Goal: Transaction & Acquisition: Purchase product/service

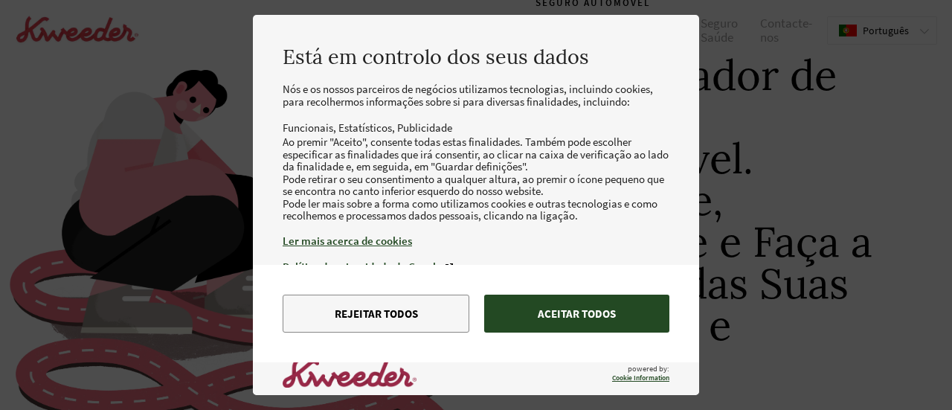
click at [565, 312] on button "Aceitar todos" at bounding box center [576, 314] width 185 height 38
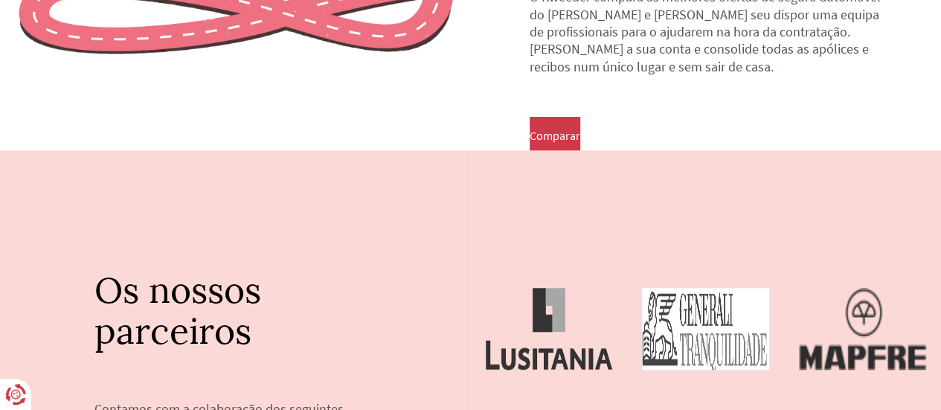
scroll to position [549, 0]
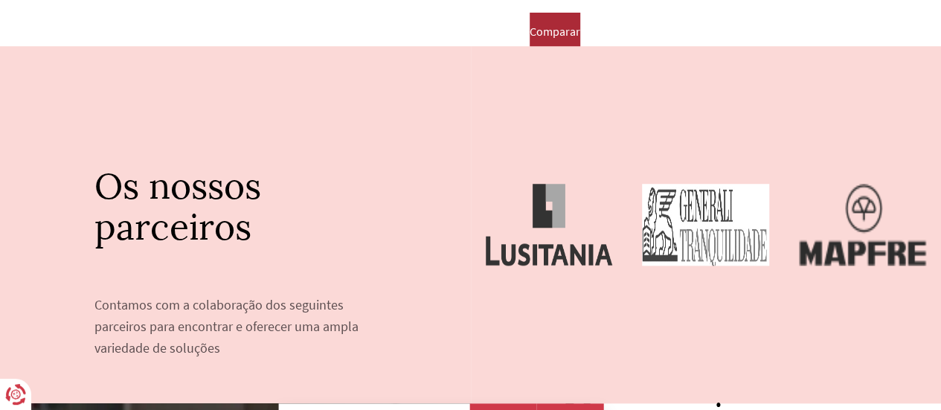
click at [553, 35] on span "Comparar" at bounding box center [555, 31] width 51 height 13
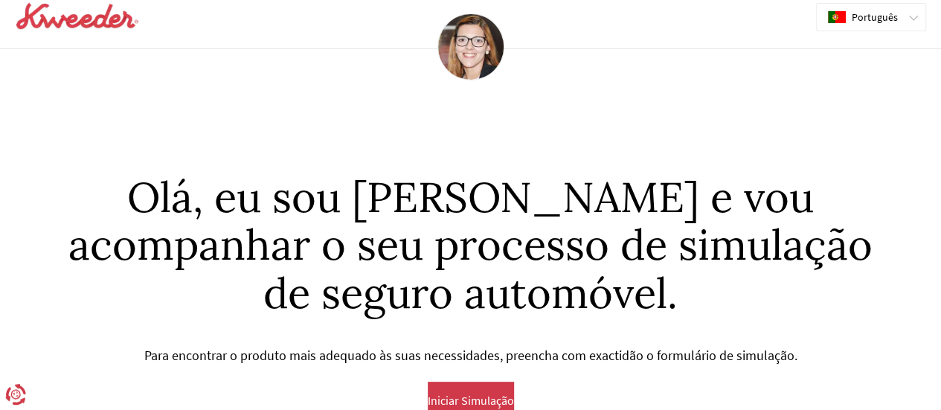
scroll to position [21, 0]
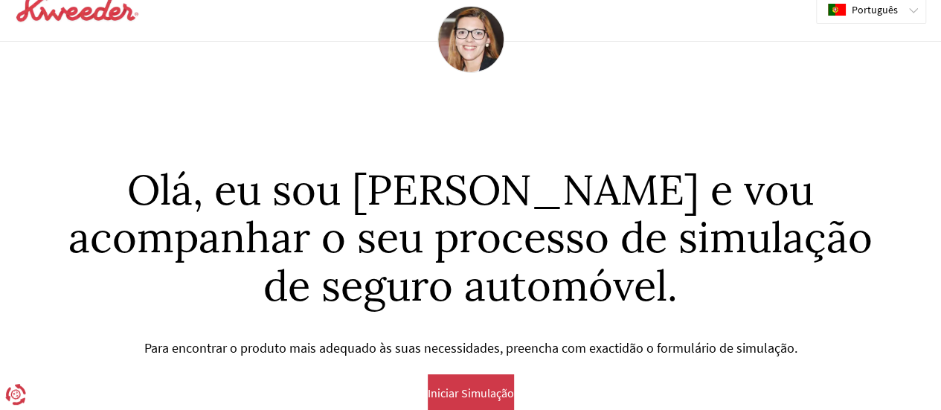
click at [485, 383] on button "Iniciar Simulação" at bounding box center [471, 392] width 86 height 37
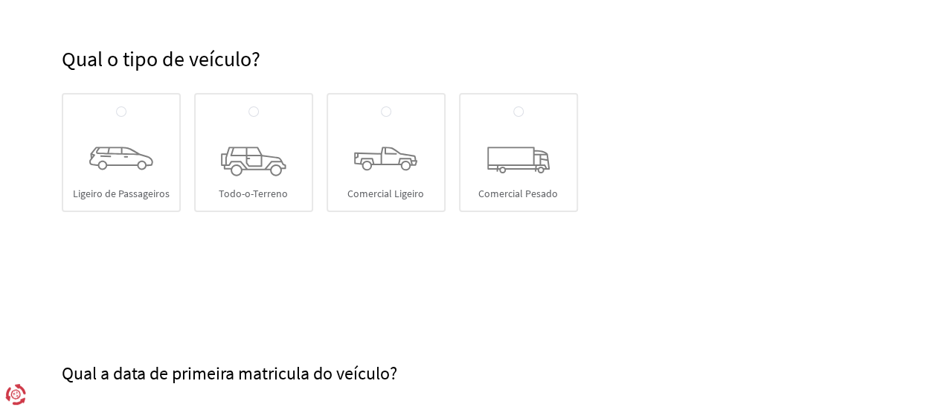
click at [120, 172] on div "Ligeiro de Passageiros" at bounding box center [121, 152] width 119 height 119
radio input "true"
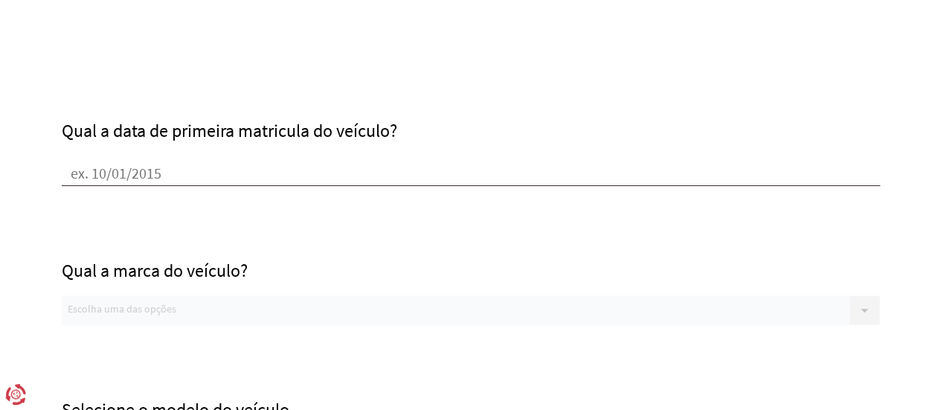
scroll to position [463, 0]
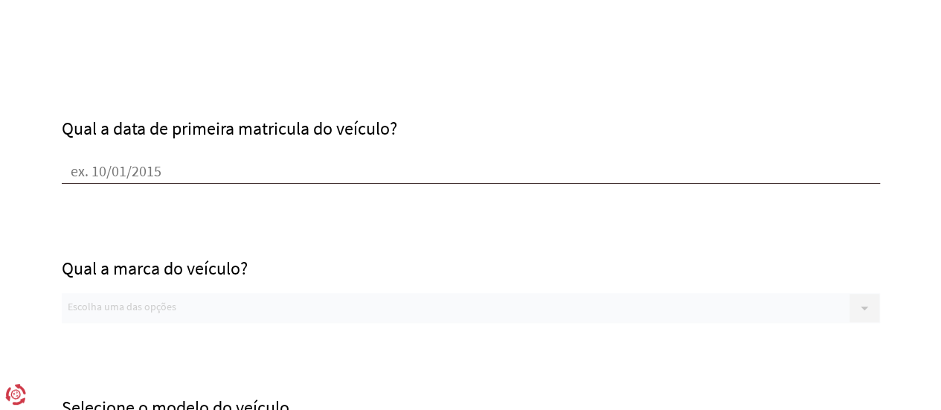
click at [230, 176] on input "Qual a data de primeira matricula do veículo?" at bounding box center [471, 172] width 818 height 22
click at [258, 167] on input "Qual a data de primeira matricula do veículo?" at bounding box center [471, 172] width 818 height 22
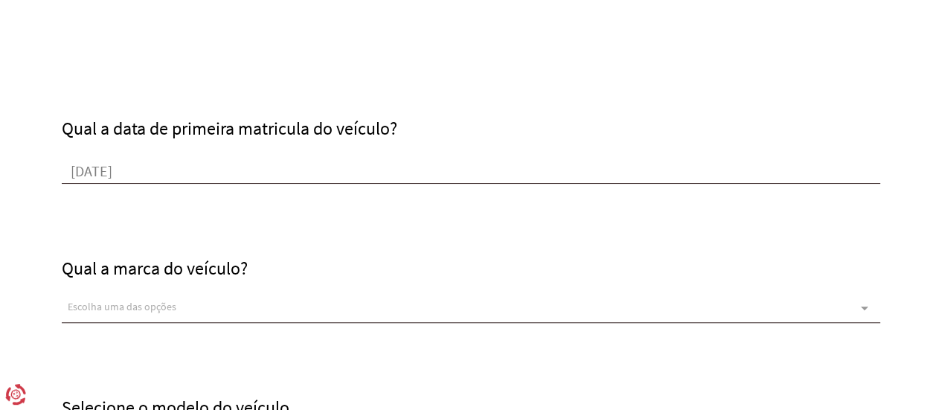
type input "[DATE]"
click at [217, 294] on div "Escolha uma das opções" at bounding box center [471, 308] width 818 height 30
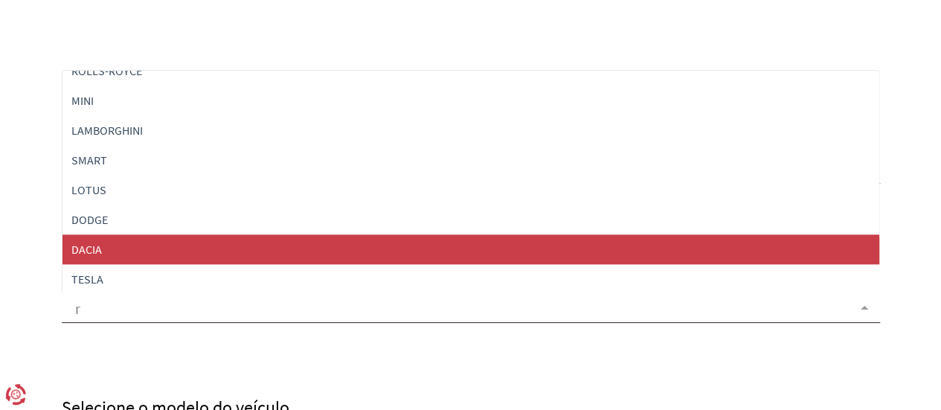
scroll to position [223, 0]
type input "re"
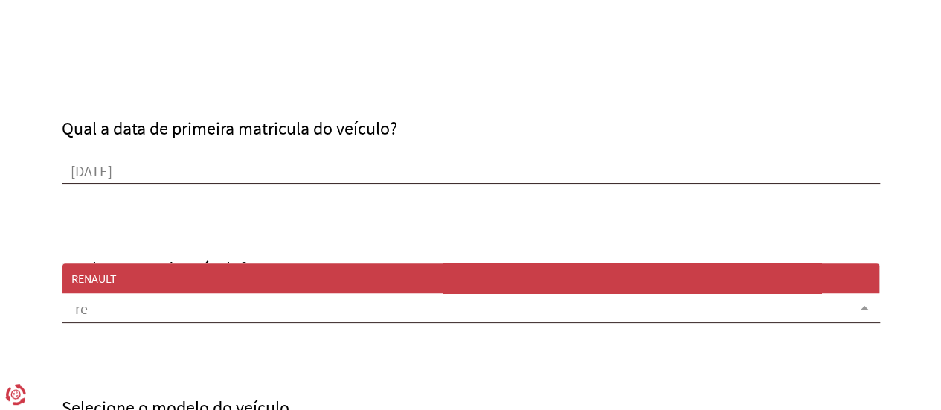
click at [446, 272] on span "RENAULT" at bounding box center [470, 278] width 817 height 30
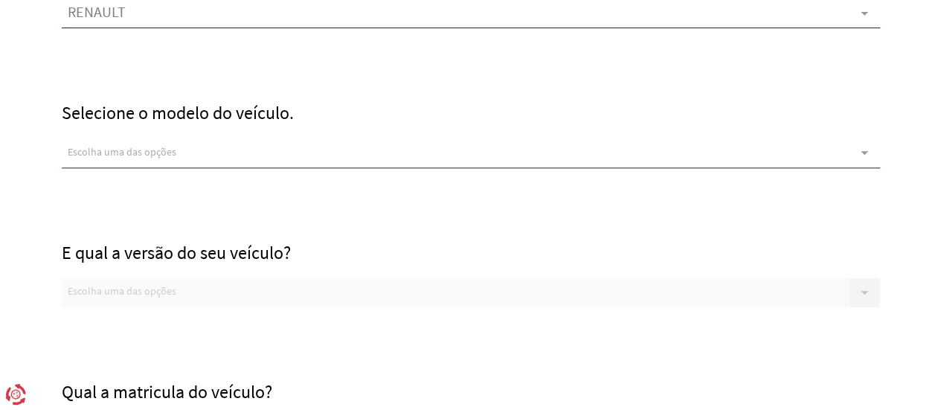
scroll to position [778, 0]
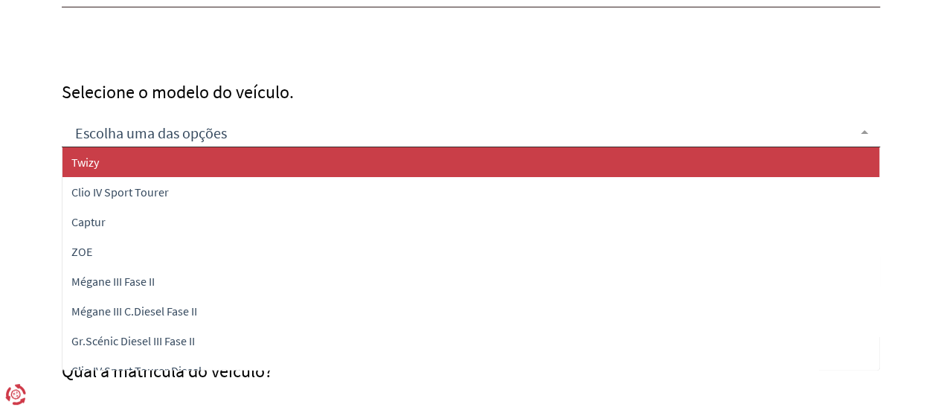
click at [353, 127] on div at bounding box center [471, 133] width 818 height 30
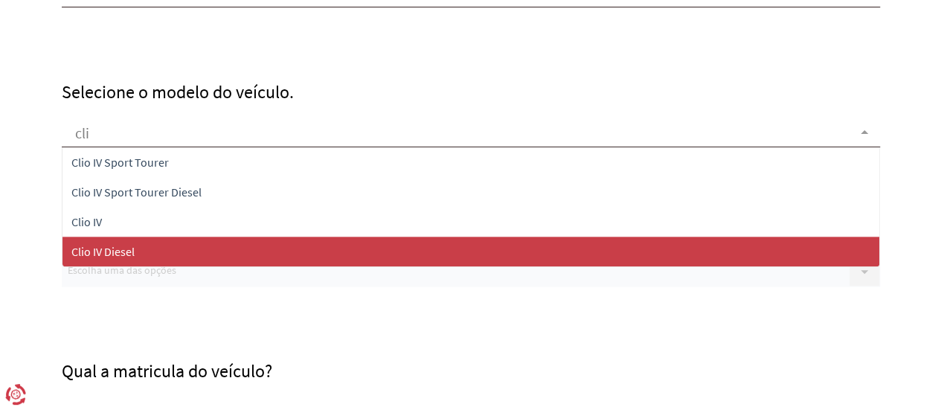
type input "clio"
click at [310, 247] on span "Clio IV Diesel" at bounding box center [470, 252] width 817 height 30
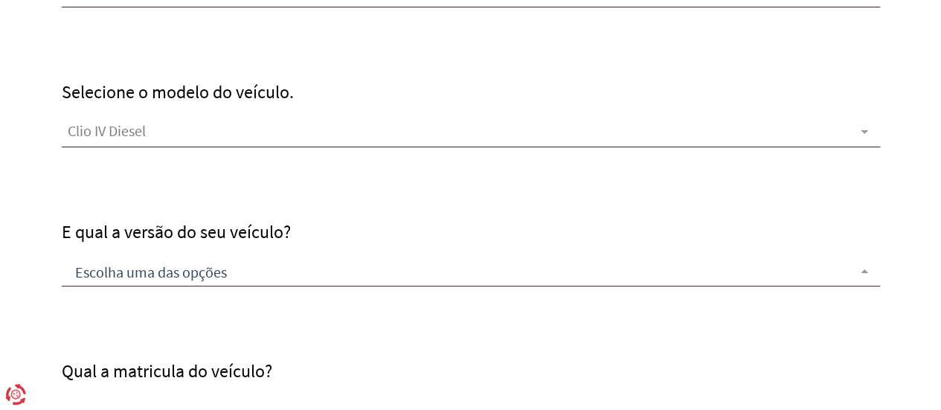
click at [179, 280] on div at bounding box center [471, 272] width 818 height 30
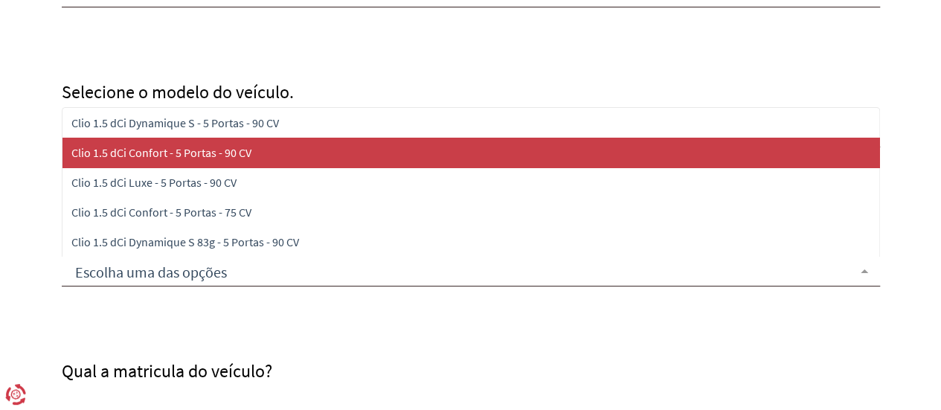
click at [608, 154] on span "Clio 1.5 dCi Confort - 5 Portas - 90 CV" at bounding box center [470, 153] width 817 height 30
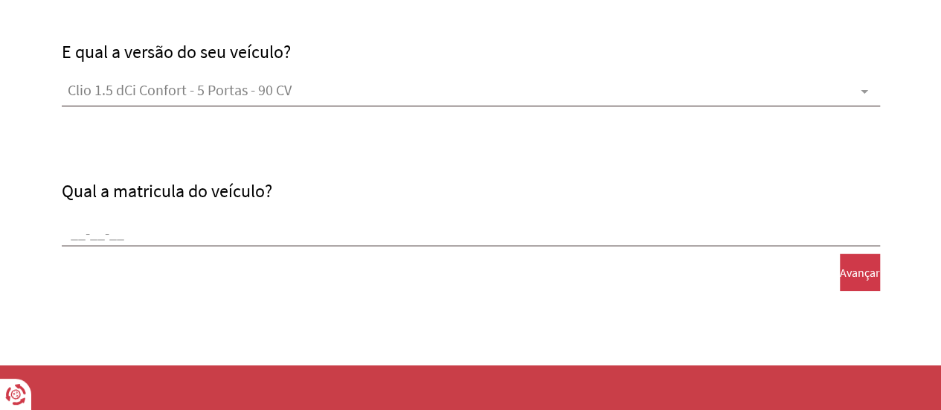
scroll to position [960, 0]
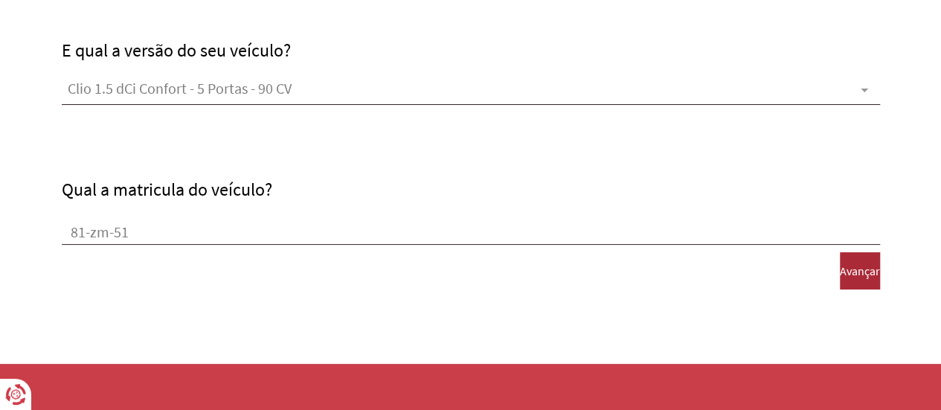
type input "81-zm-51"
click at [847, 270] on span "Avançar" at bounding box center [860, 270] width 40 height 13
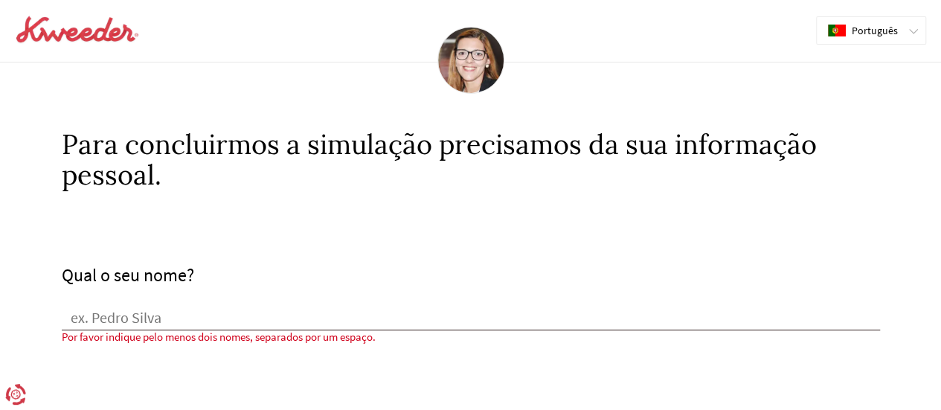
click at [196, 325] on input "Qual o seu nome?" at bounding box center [471, 319] width 818 height 22
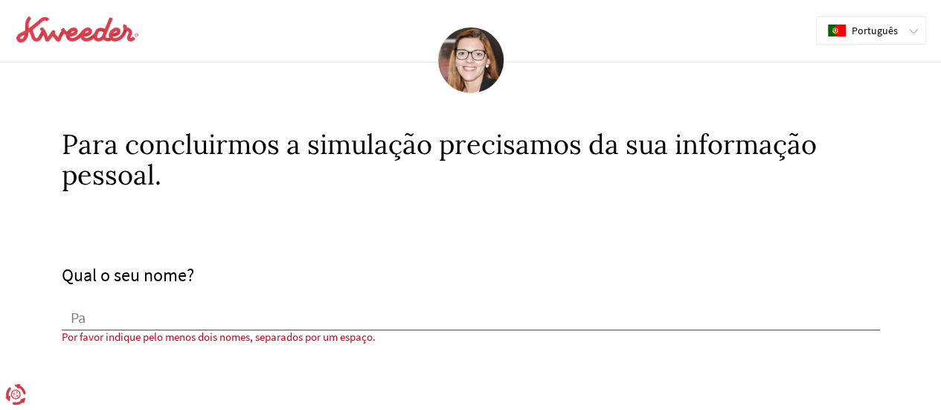
type input "[PERSON_NAME] [PERSON_NAME]"
type input "[PERSON_NAME][EMAIL_ADDRESS][DOMAIN_NAME]"
type input "913763788"
type input "2100-406"
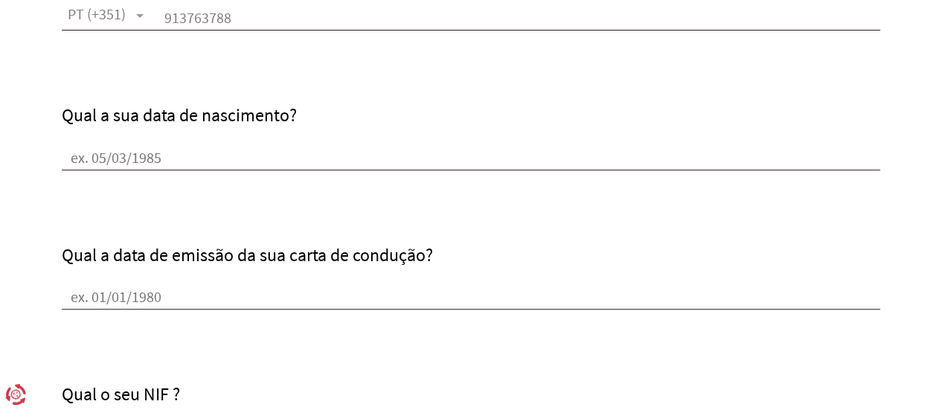
scroll to position [583, 0]
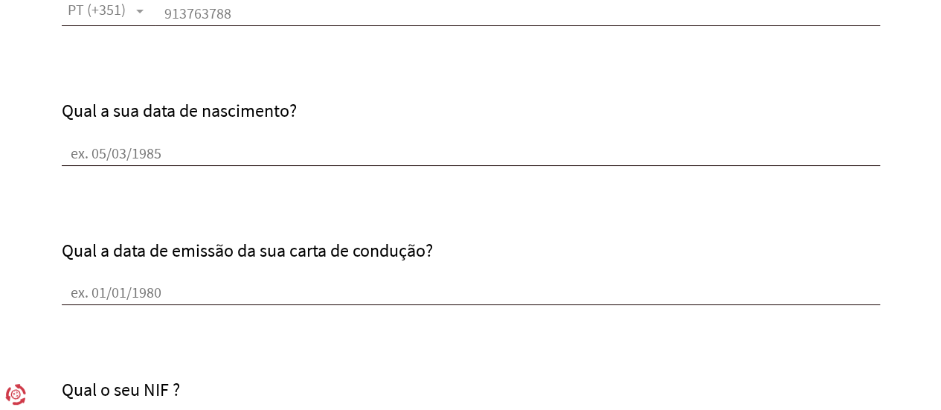
click at [225, 158] on input "Qual a sua data de nascimento?" at bounding box center [471, 155] width 818 height 22
type input "[DATE]"
click at [83, 295] on input "[DATE]" at bounding box center [471, 294] width 818 height 22
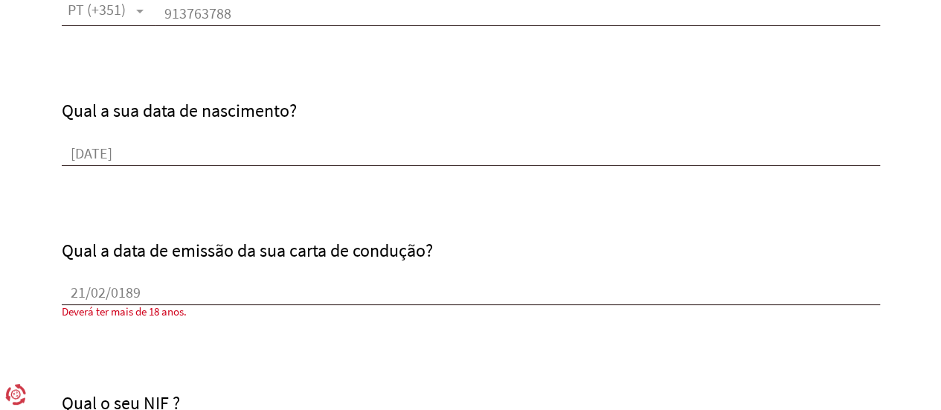
scroll to position [0, 0]
drag, startPoint x: 140, startPoint y: 295, endPoint x: 42, endPoint y: 287, distance: 98.5
click at [42, 287] on form "Qual o seu nome? [PERSON_NAME] [PERSON_NAME] [PERSON_NAME], qual o seu email pr…" at bounding box center [470, 408] width 941 height 1603
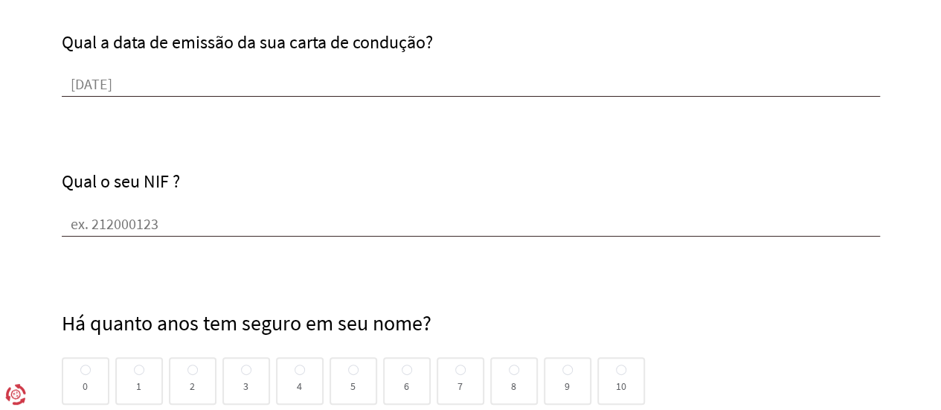
scroll to position [803, 0]
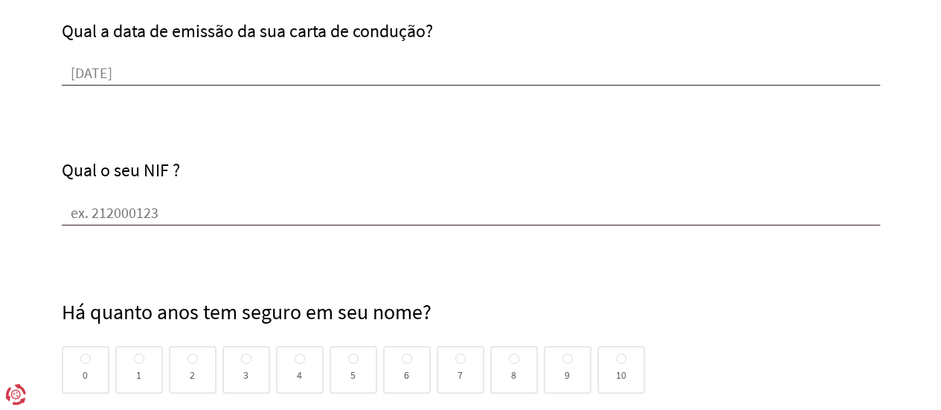
type input "[DATE]"
click at [397, 209] on input "Qual o seu NIF ?" at bounding box center [471, 214] width 818 height 22
type input "227577531"
click at [304, 375] on div "4" at bounding box center [300, 370] width 48 height 48
radio input "true"
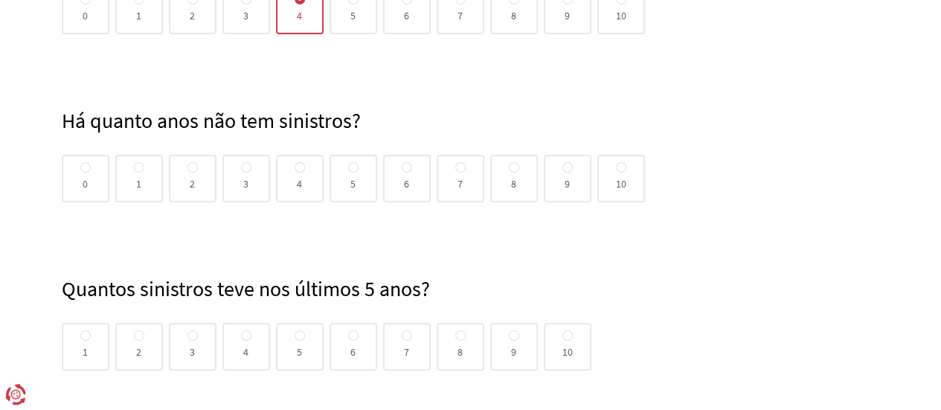
scroll to position [1160, 0]
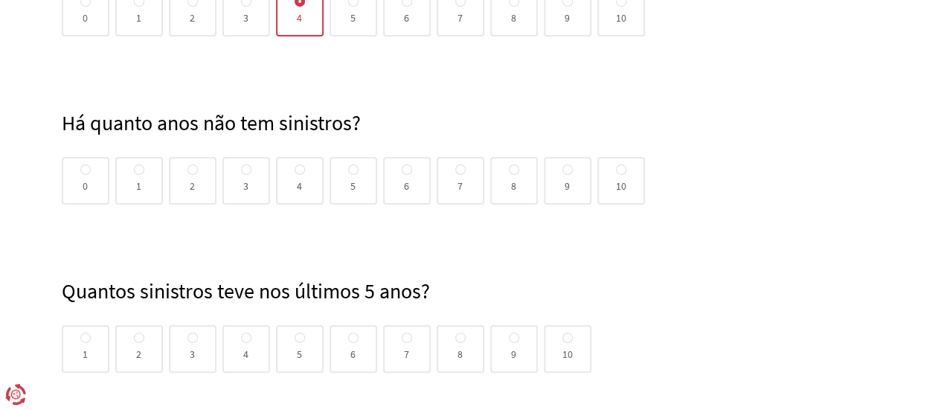
click at [103, 200] on div "0" at bounding box center [86, 181] width 48 height 48
radio input "true"
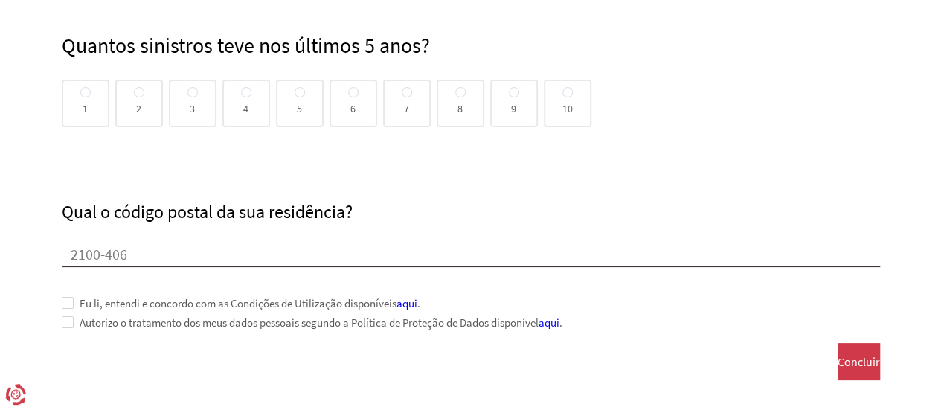
scroll to position [1478, 0]
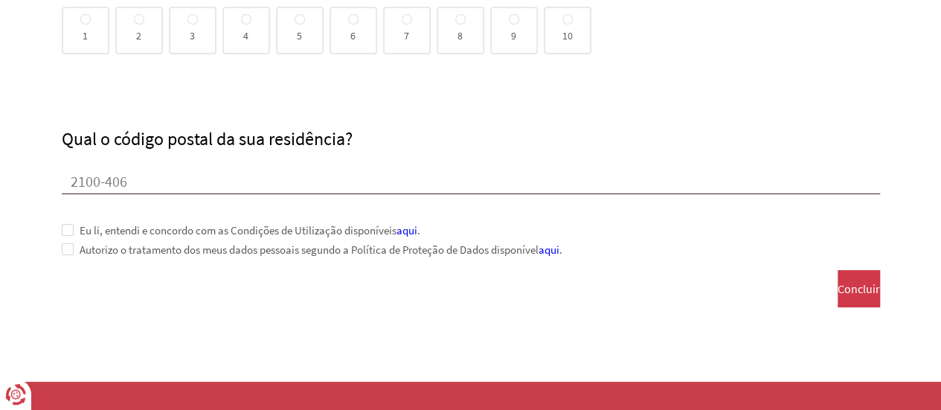
click at [71, 228] on span at bounding box center [68, 230] width 12 height 12
click at [71, 249] on span at bounding box center [68, 249] width 12 height 12
drag, startPoint x: 838, startPoint y: 298, endPoint x: 831, endPoint y: 302, distance: 7.7
click at [838, 297] on button "Concluir" at bounding box center [859, 288] width 42 height 37
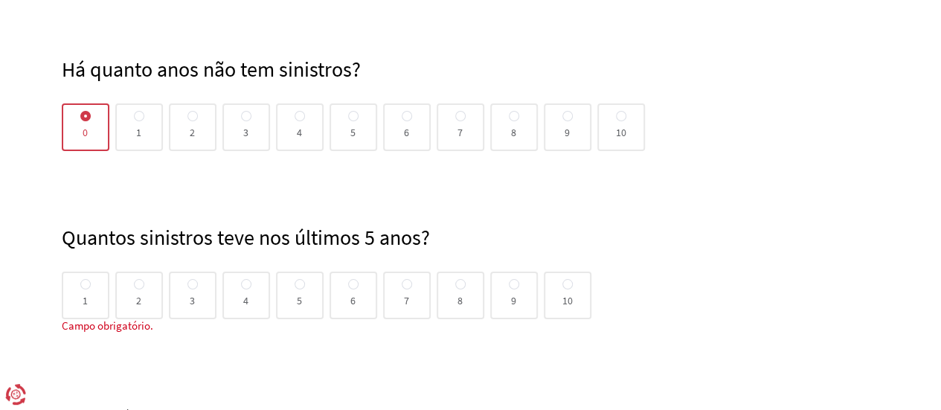
scroll to position [1201, 0]
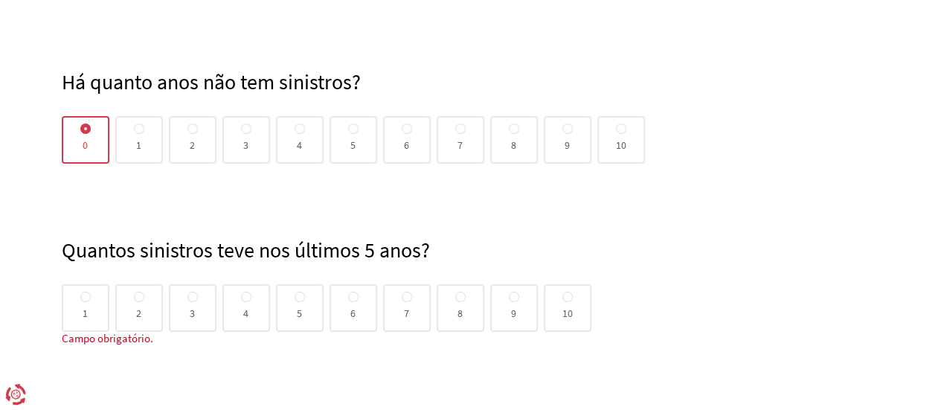
click at [410, 149] on div "6" at bounding box center [407, 140] width 48 height 48
radio input "true"
radio input "false"
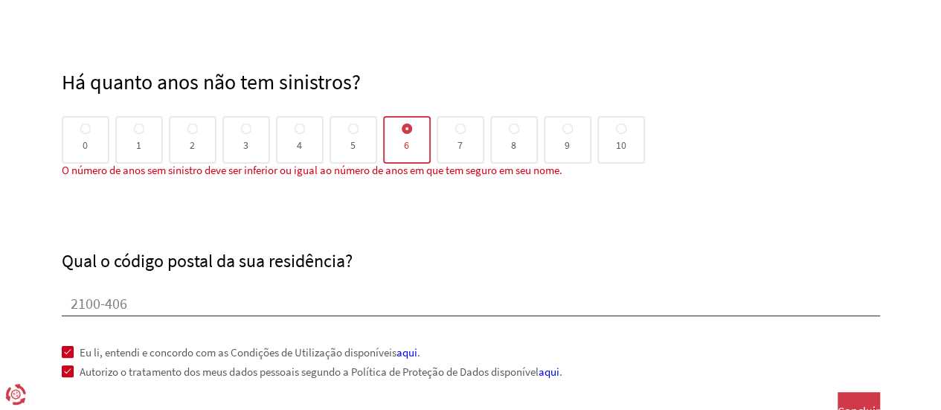
click at [362, 133] on div "5" at bounding box center [354, 140] width 48 height 48
radio input "true"
radio input "false"
click at [298, 140] on span "4" at bounding box center [299, 140] width 5 height 0
radio input "true"
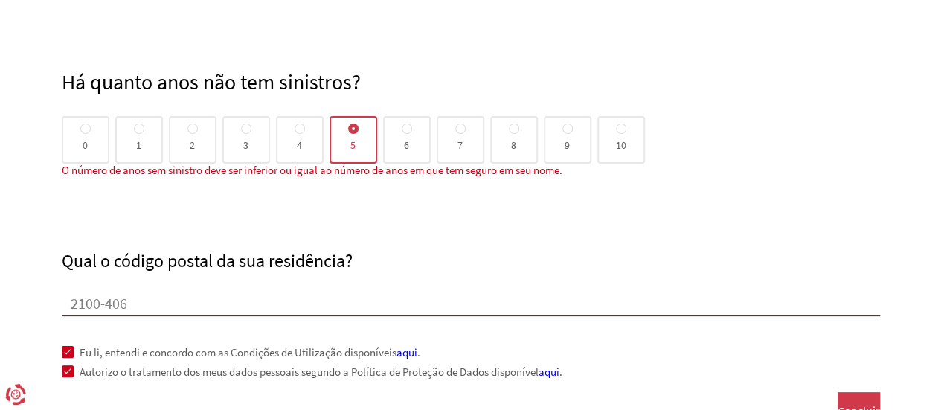
click at [298, 135] on input "4" at bounding box center [300, 129] width 10 height 12
radio input "false"
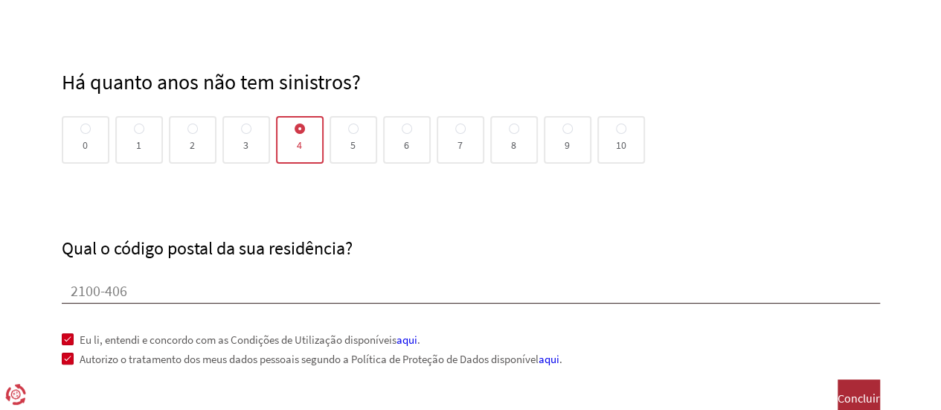
click at [841, 397] on span "Concluir" at bounding box center [859, 397] width 42 height 13
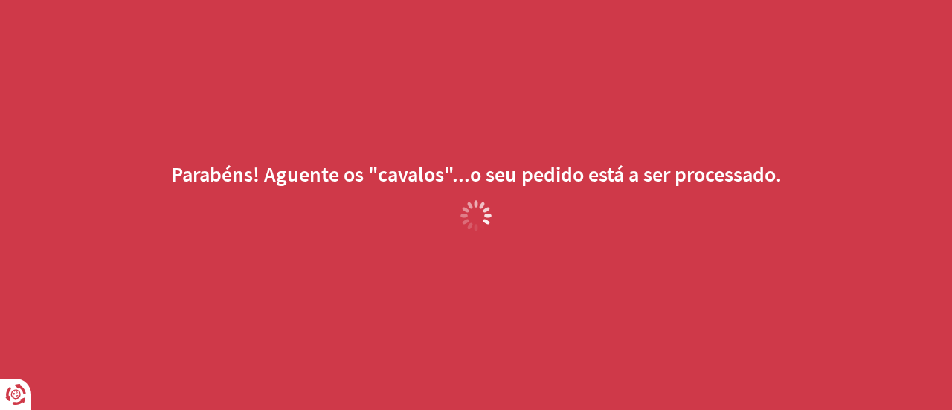
click at [951, 0] on html "Está em controlo dos seus dados Nós e os nossos parceiros de negócios utilizamo…" at bounding box center [476, 0] width 952 height 0
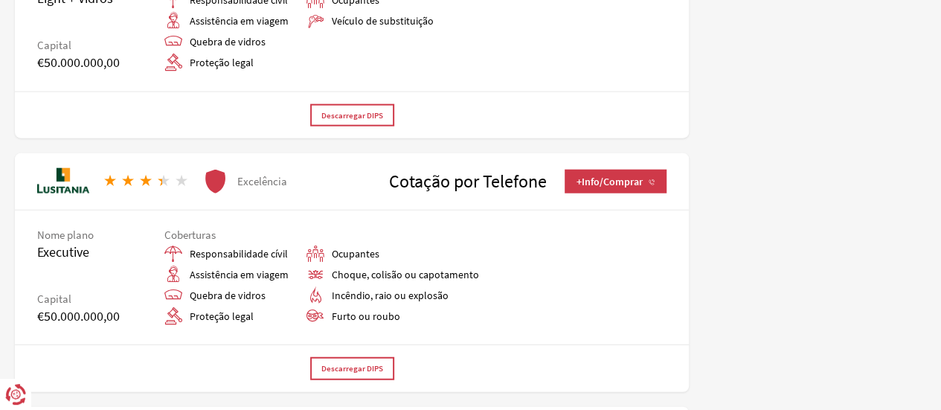
scroll to position [1774, 0]
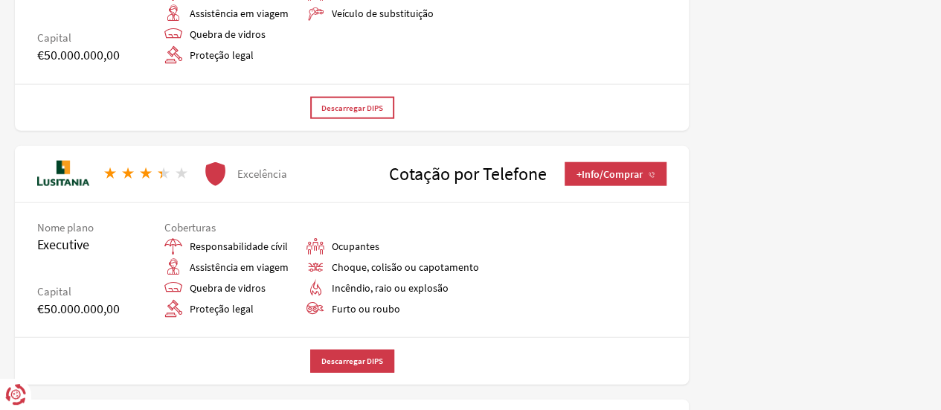
click at [382, 357] on span "Descarregar DIPS" at bounding box center [352, 361] width 62 height 10
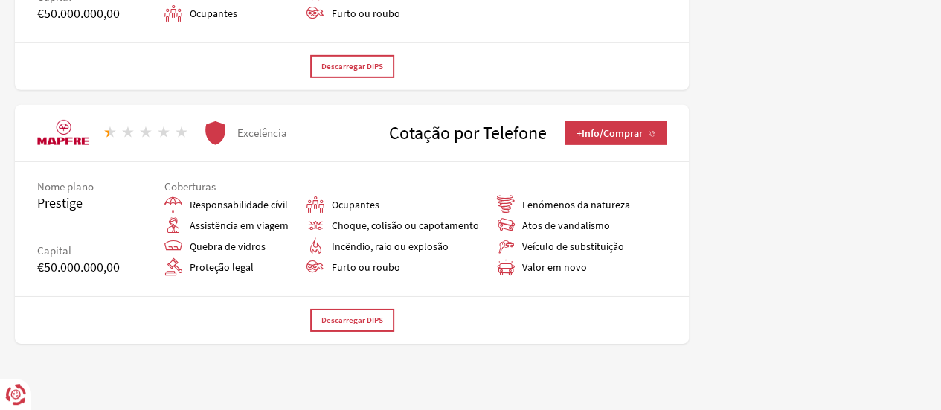
scroll to position [2315, 0]
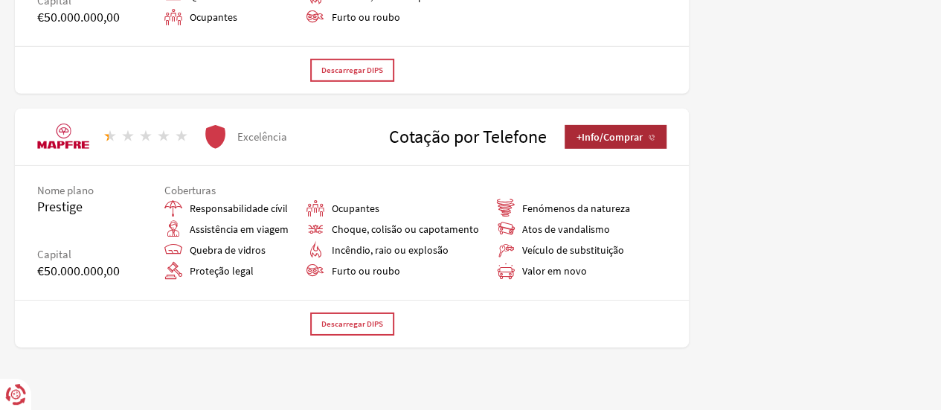
click at [622, 138] on span "+Info/Comprar" at bounding box center [616, 137] width 78 height 12
